Goal: Find specific page/section

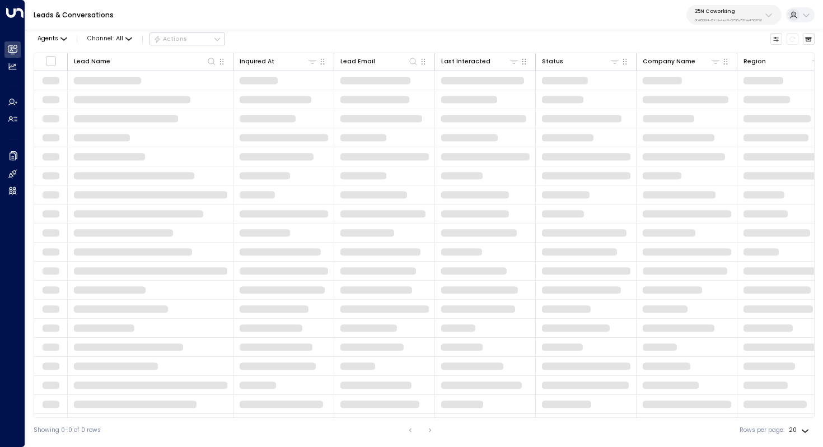
click at [755, 10] on p "25N Coworking" at bounding box center [728, 11] width 67 height 7
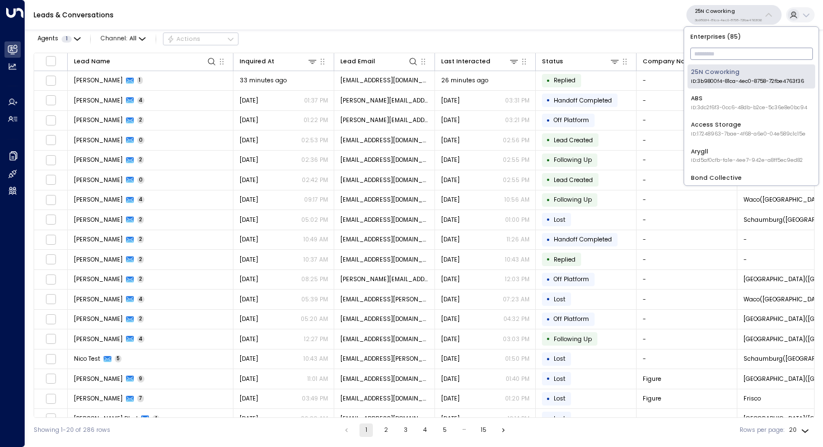
click at [709, 53] on input "text" at bounding box center [751, 54] width 123 height 18
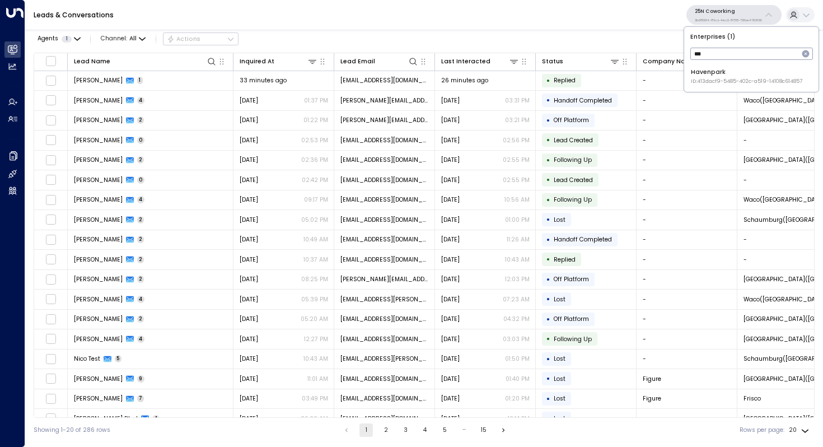
type input "***"
click at [703, 77] on div "Havenpark ID: 413dacf9-5485-402c-a519-14108c614857" at bounding box center [746, 76] width 111 height 17
